Goal: Navigation & Orientation: Find specific page/section

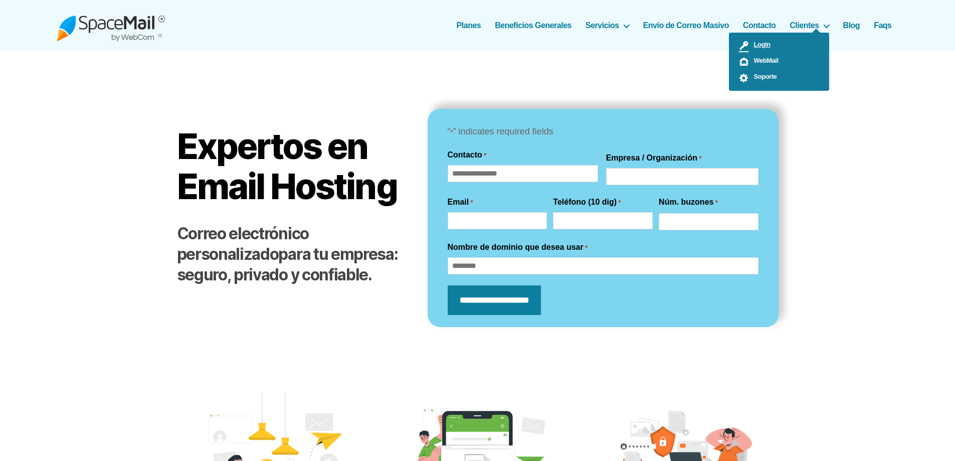
click at [766, 44] on span "Login" at bounding box center [760, 45] width 22 height 8
click at [810, 33] on ul "Login WebMail Soporte" at bounding box center [779, 62] width 100 height 58
click at [822, 33] on ul "Login WebMail Soporte" at bounding box center [779, 62] width 100 height 58
click at [773, 41] on link "Login" at bounding box center [779, 46] width 100 height 16
click at [763, 76] on span "Soporte" at bounding box center [763, 77] width 28 height 8
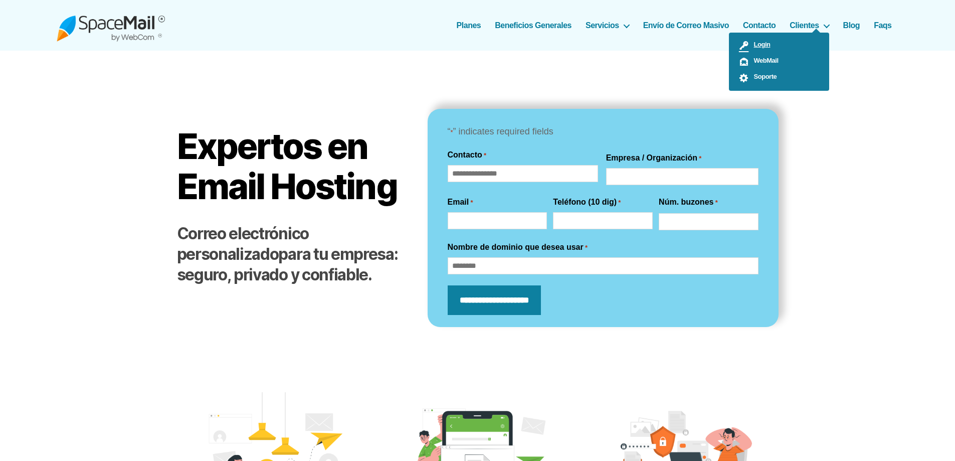
click at [761, 47] on span "Login" at bounding box center [760, 45] width 22 height 8
click at [771, 48] on link "Login" at bounding box center [779, 46] width 100 height 16
click at [819, 21] on link "Clientes" at bounding box center [809, 26] width 39 height 10
click at [771, 47] on link "Login" at bounding box center [779, 46] width 100 height 16
